Goal: Navigation & Orientation: Find specific page/section

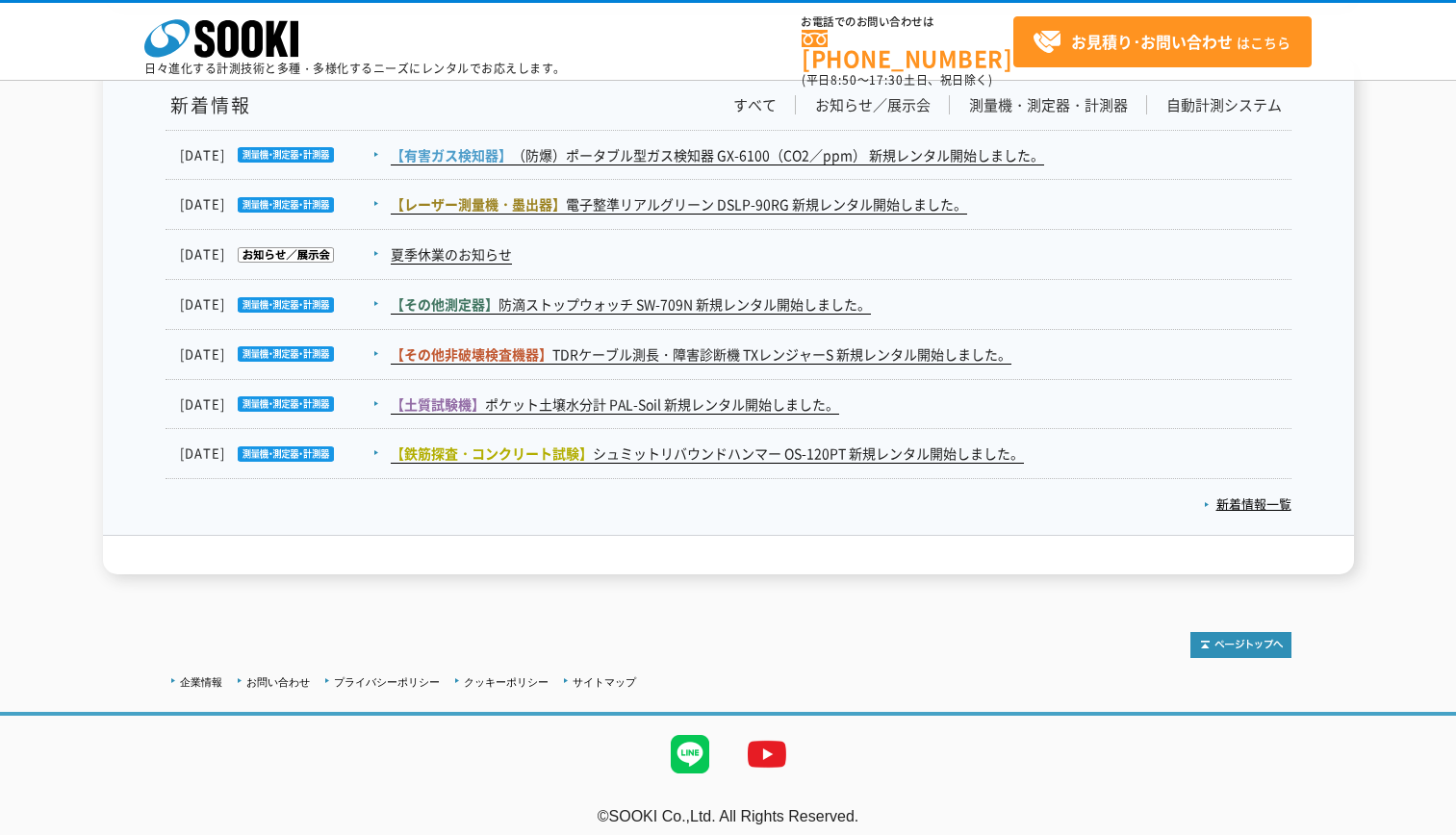
scroll to position [3200, 0]
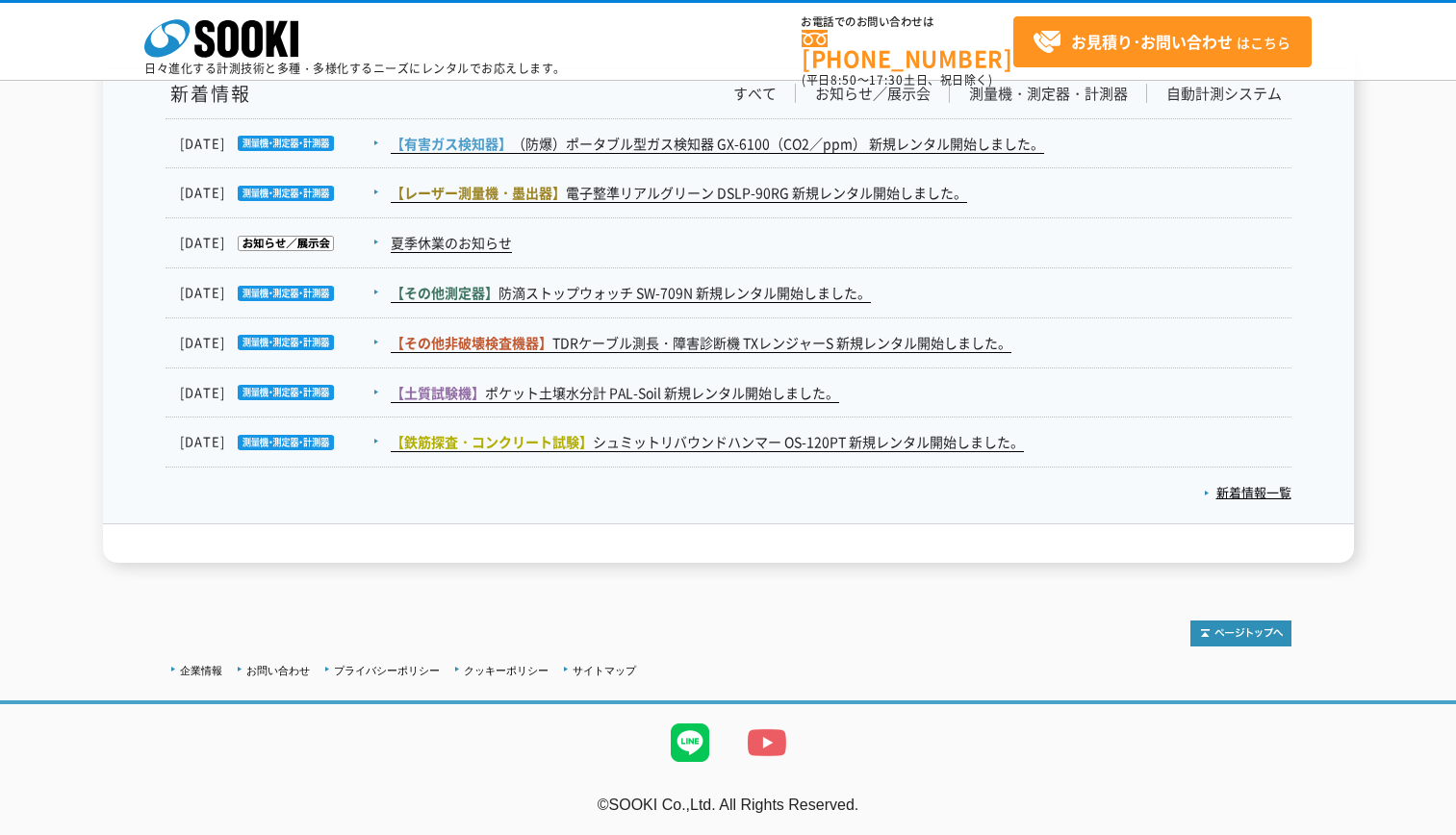
click at [762, 735] on img at bounding box center [766, 743] width 77 height 77
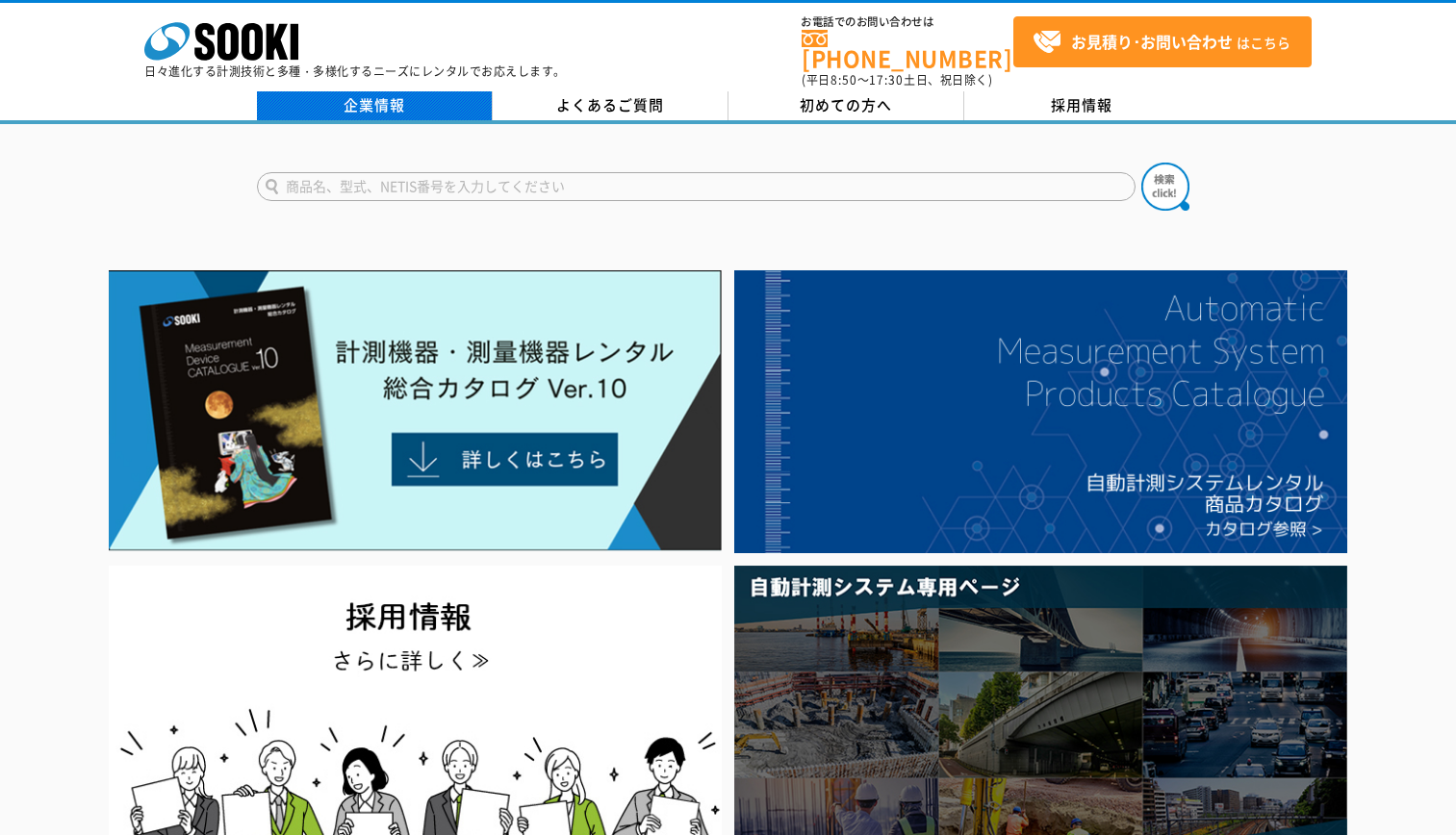
click at [464, 91] on link "企業情報" at bounding box center [375, 106] width 236 height 29
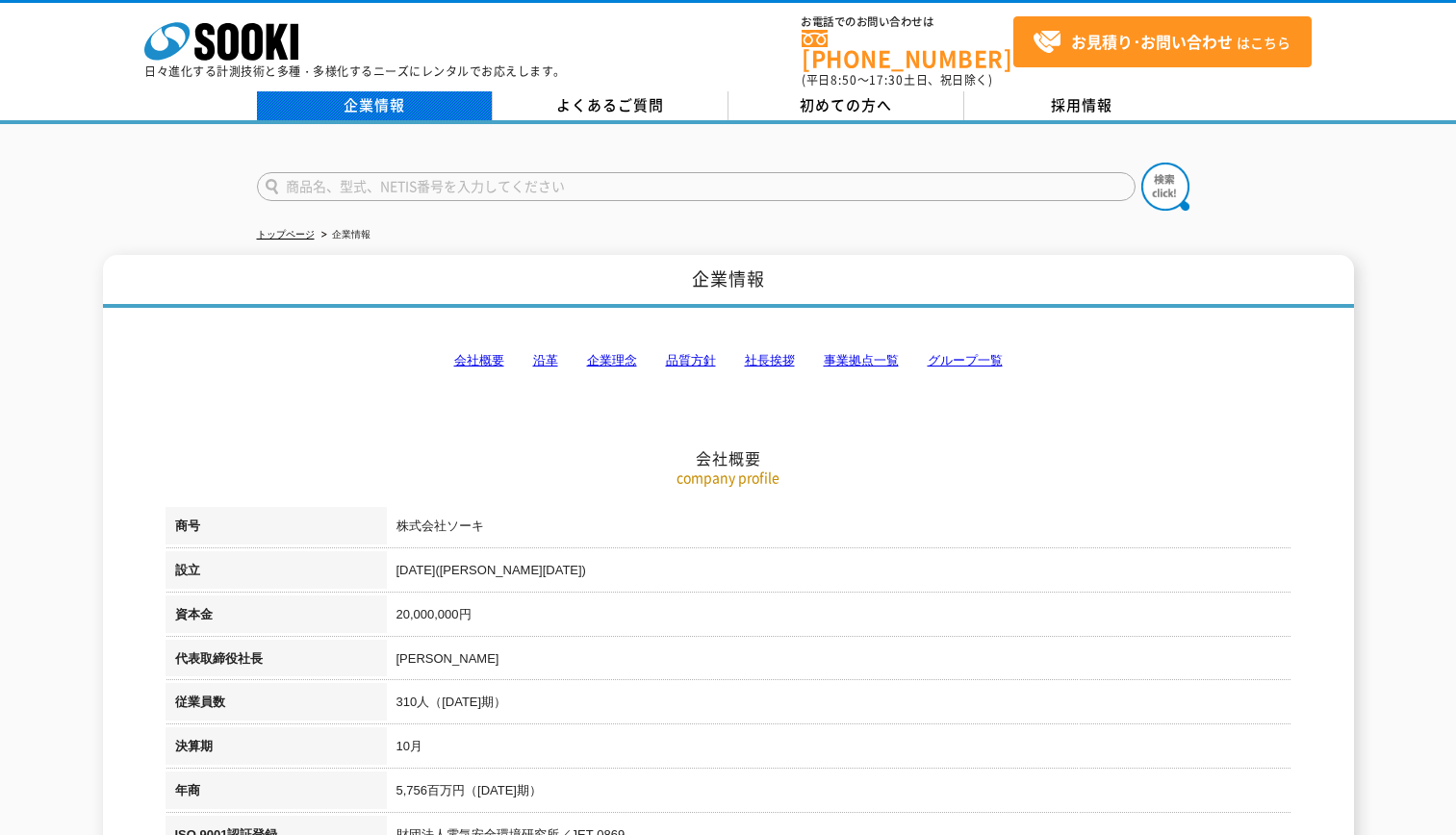
click at [387, 93] on link "企業情報" at bounding box center [375, 106] width 236 height 29
click at [386, 97] on link "企業情報" at bounding box center [375, 106] width 236 height 29
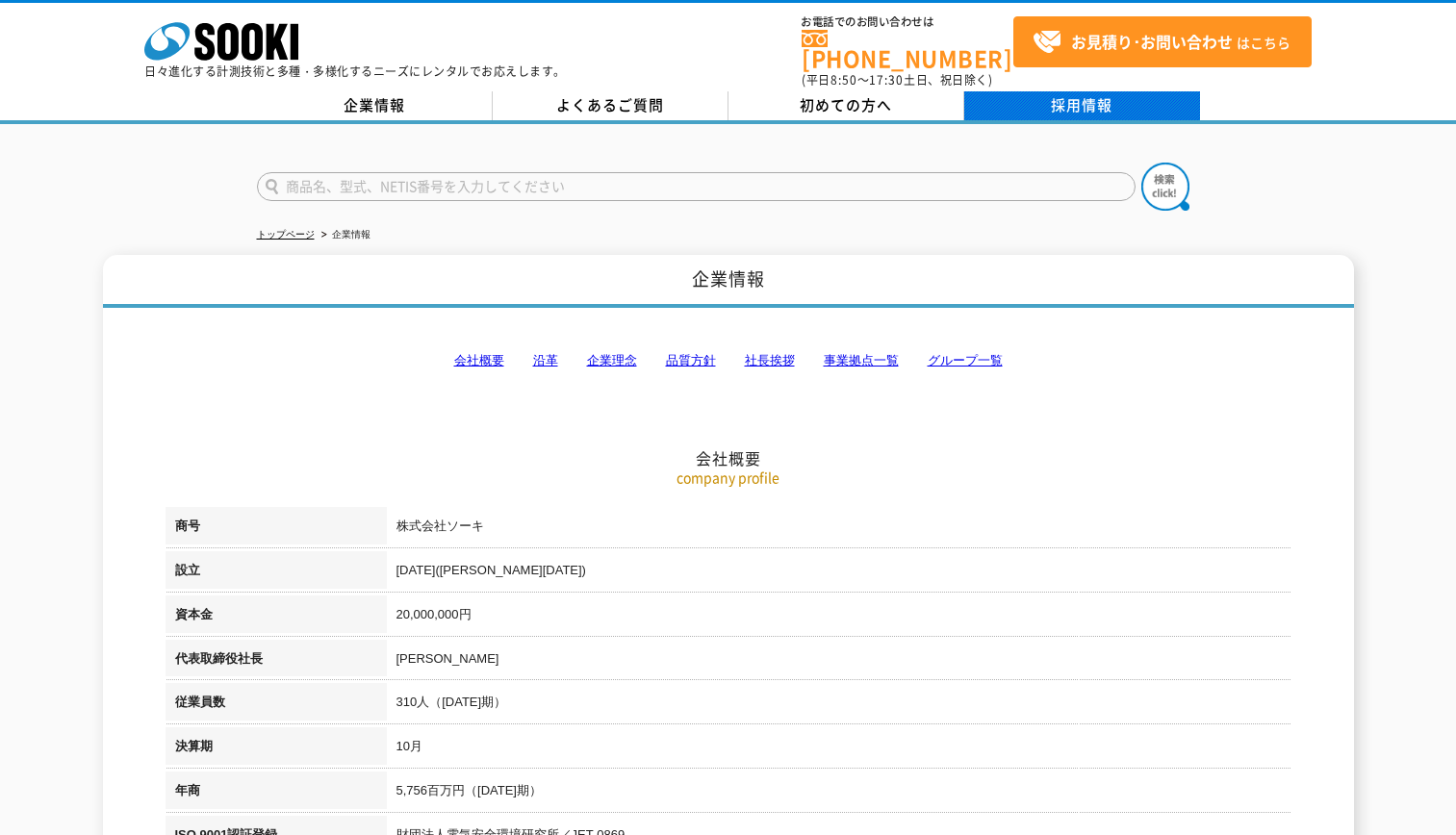
click at [1039, 77] on div "株式会社 ソーキ spMenu 日々進化する計測技術と多種・多様化するニーズにレンタルでお応えします。 お電話でのお問い合わせは 0120-856-990 (…" at bounding box center [728, 62] width 1456 height 125
click at [1041, 91] on link "採用情報" at bounding box center [1081, 106] width 236 height 29
